Goal: Use online tool/utility: Use online tool/utility

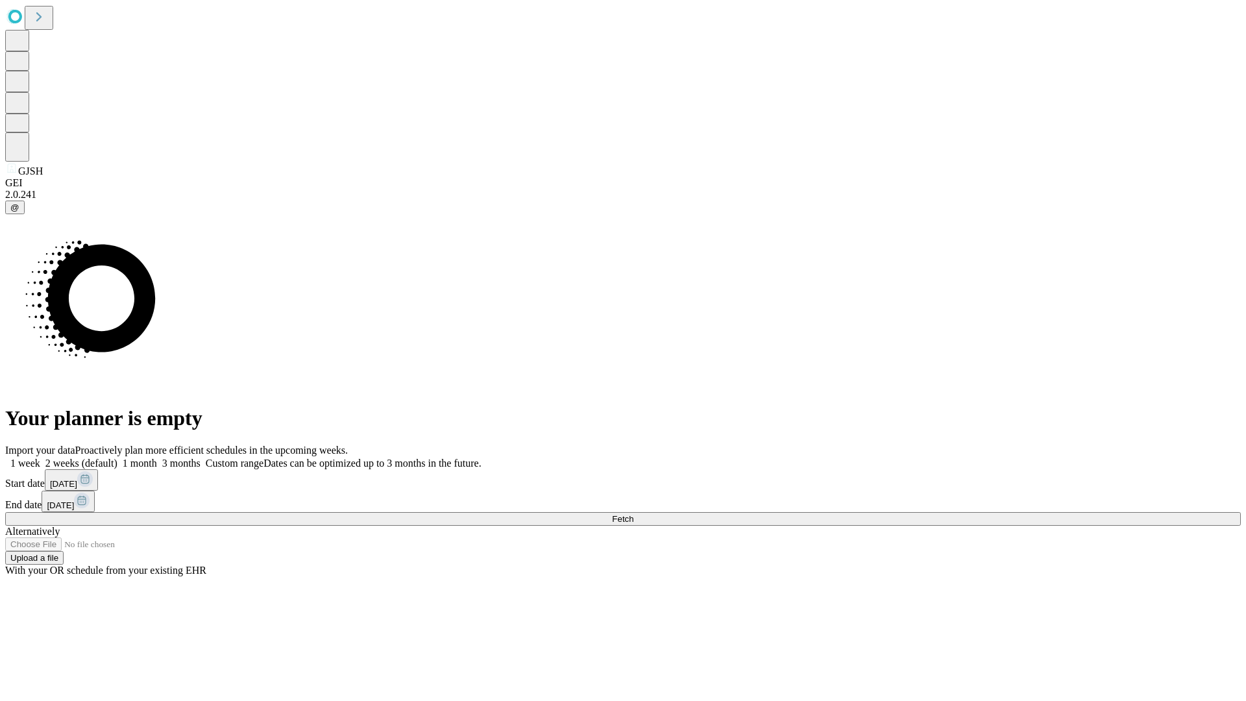
click at [634, 514] on span "Fetch" at bounding box center [622, 519] width 21 height 10
